Goal: Information Seeking & Learning: Learn about a topic

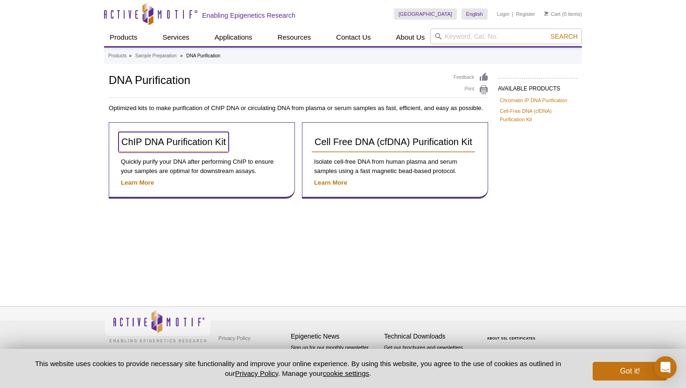
click at [205, 143] on span "ChIP DNA Purification Kit" at bounding box center [173, 142] width 105 height 10
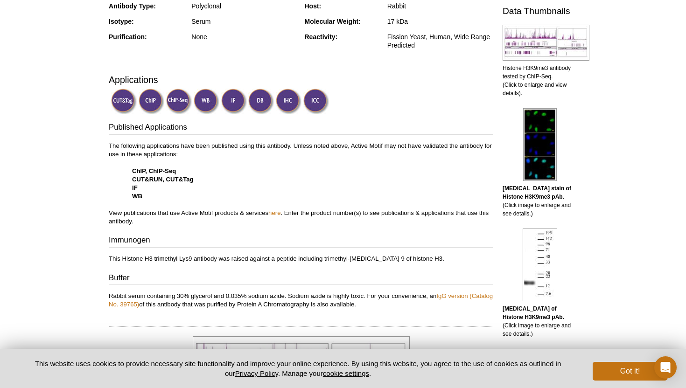
scroll to position [240, 0]
